Goal: Check status: Check status

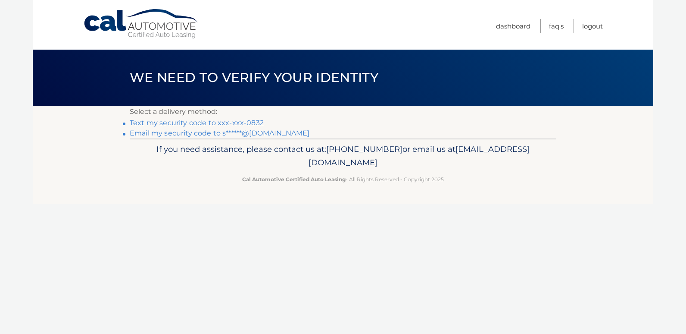
click at [207, 123] on link "Text my security code to xxx-xxx-0832" at bounding box center [197, 123] width 134 height 8
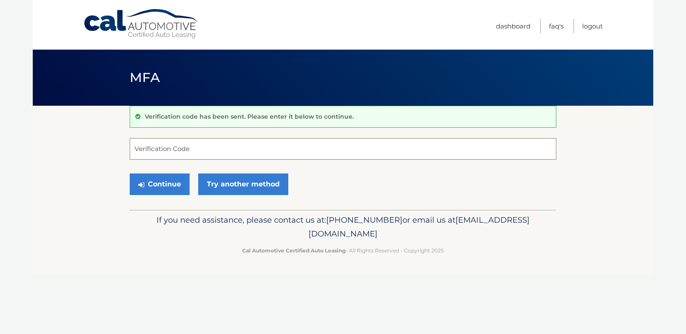
click at [150, 150] on input "Verification Code" at bounding box center [343, 149] width 427 height 22
type input "234852"
click at [156, 183] on button "Continue" at bounding box center [160, 184] width 60 height 22
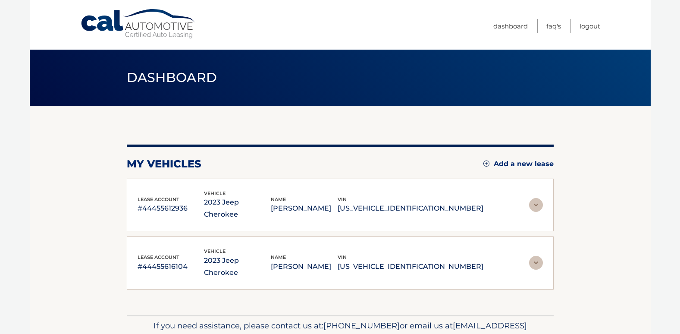
click at [535, 198] on img at bounding box center [536, 205] width 14 height 14
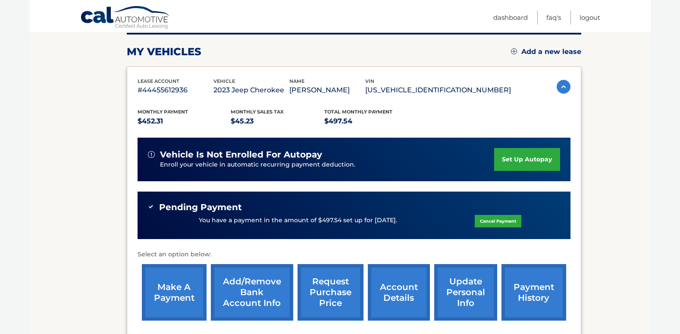
scroll to position [111, 0]
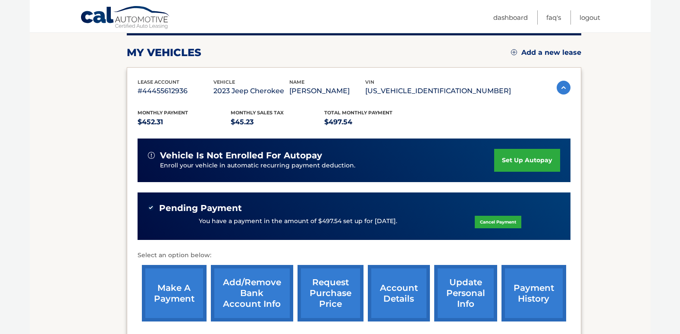
click at [519, 295] on link "payment history" at bounding box center [533, 293] width 65 height 56
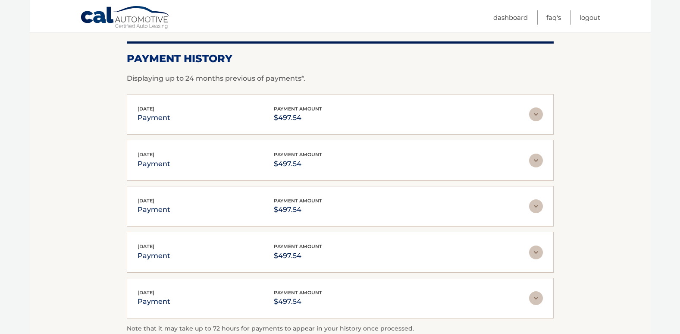
scroll to position [116, 0]
click at [537, 116] on img at bounding box center [536, 115] width 14 height 14
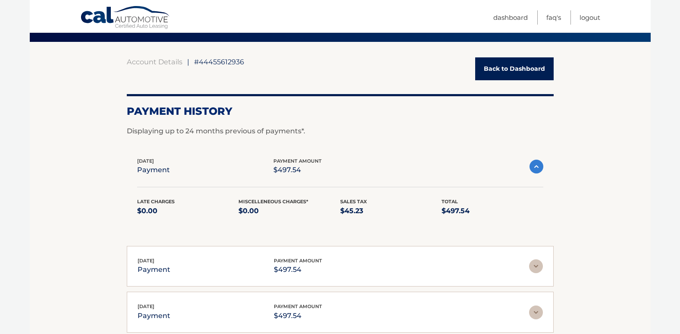
scroll to position [0, 0]
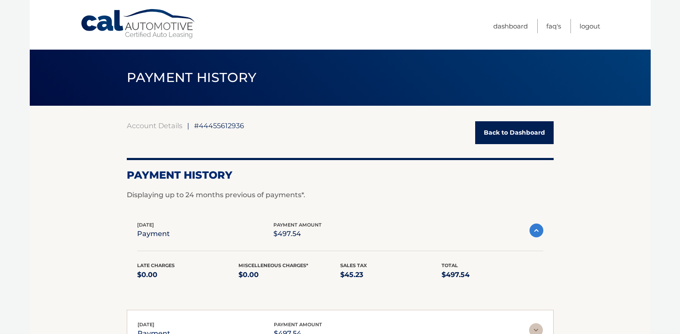
click at [604, 303] on section "Account Details | #44455612936 Back to Dashboard Payment History Displaying up …" at bounding box center [340, 330] width 621 height 449
